Goal: Find specific page/section: Find specific page/section

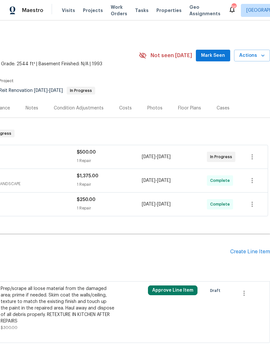
scroll to position [0, 96]
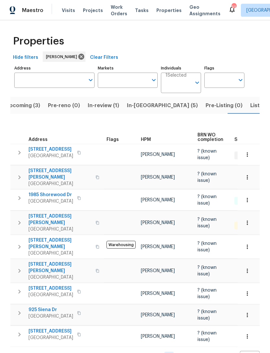
scroll to position [13, 0]
click at [251, 101] on span "Listed (8)" at bounding box center [263, 105] width 25 height 9
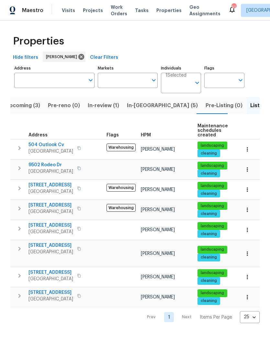
click at [143, 106] on span "In-reno (5)" at bounding box center [162, 105] width 71 height 9
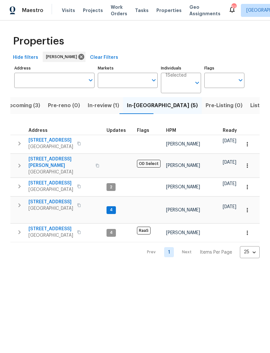
click at [18, 105] on span "Upcoming (3)" at bounding box center [23, 105] width 35 height 9
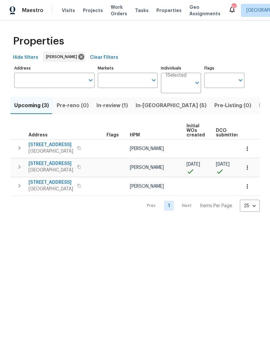
click at [44, 167] on span "5420 Blue Water Lake Dr" at bounding box center [51, 163] width 45 height 6
click at [148, 104] on span "In-reno (5)" at bounding box center [171, 105] width 71 height 9
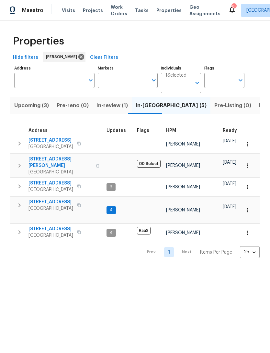
click at [6, 63] on div "Properties Hide filters Andrew Kempka Clear Filters Address Address Markets Mar…" at bounding box center [135, 144] width 270 height 248
click at [259, 105] on span "Listed (8)" at bounding box center [271, 105] width 25 height 9
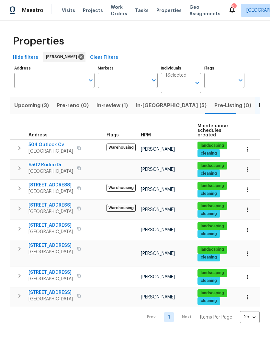
click at [150, 109] on span "In-reno (5)" at bounding box center [171, 105] width 71 height 9
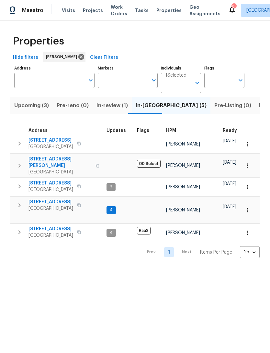
click at [33, 105] on span "Upcoming (3)" at bounding box center [31, 105] width 35 height 9
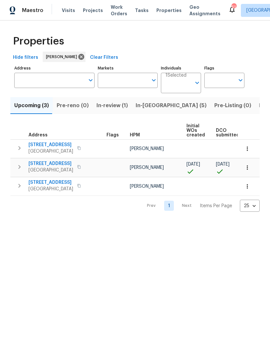
click at [143, 107] on span "In-reno (5)" at bounding box center [171, 105] width 71 height 9
